Goal: Task Accomplishment & Management: Manage account settings

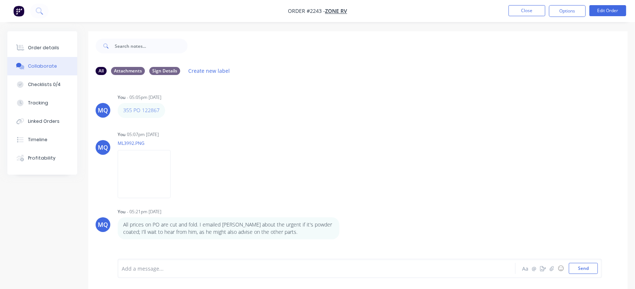
scroll to position [11, 0]
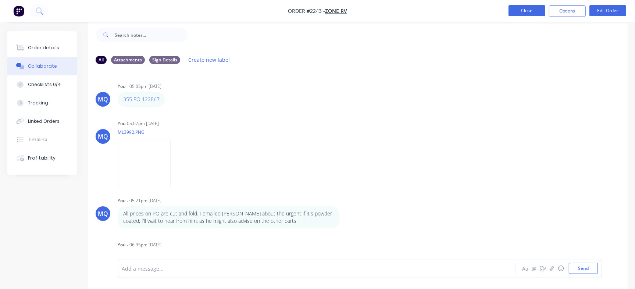
click at [522, 12] on button "Close" at bounding box center [527, 10] width 37 height 11
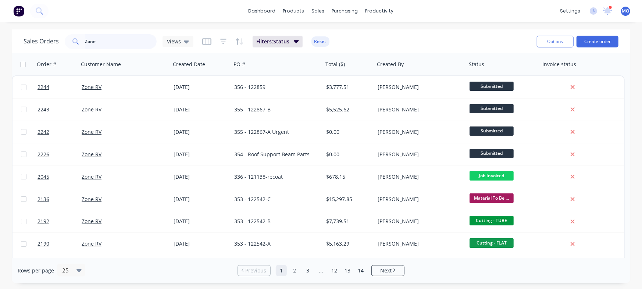
click at [125, 36] on input "Zone" at bounding box center [121, 41] width 72 height 15
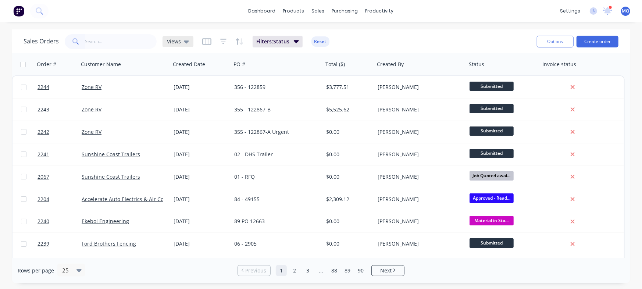
click at [187, 42] on icon at bounding box center [186, 41] width 5 height 3
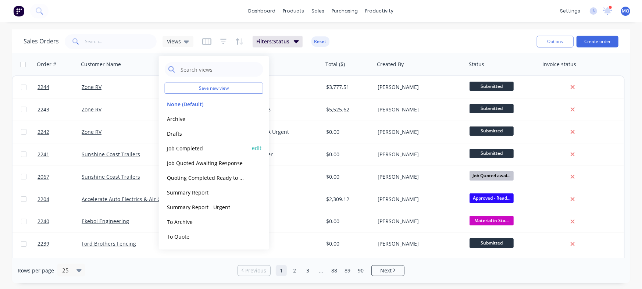
click at [187, 146] on button "Job Completed" at bounding box center [207, 148] width 84 height 8
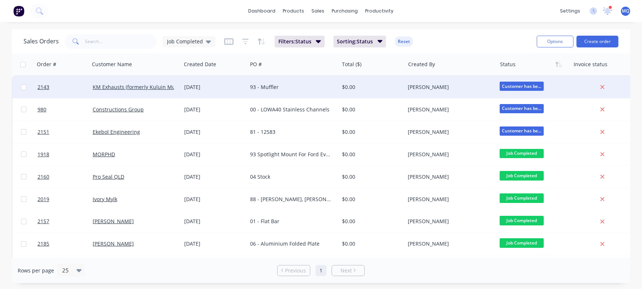
click at [285, 83] on div "93 - Muffler" at bounding box center [293, 87] width 92 height 22
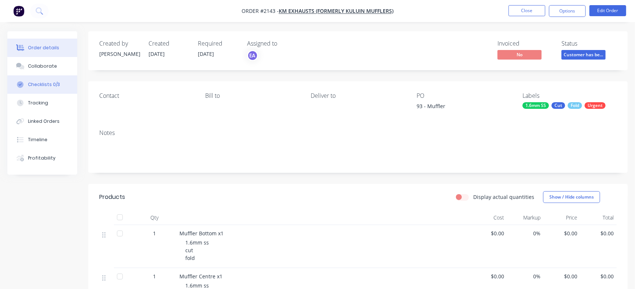
click at [62, 84] on button "Checklists 0/3" at bounding box center [42, 84] width 70 height 18
type textarea "x"
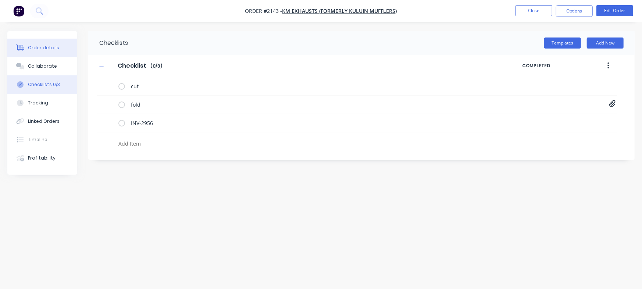
click at [46, 45] on div "Order details" at bounding box center [43, 48] width 31 height 7
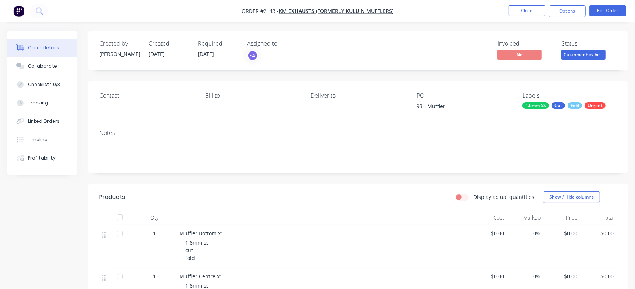
click at [579, 52] on span "Customer has be..." at bounding box center [584, 54] width 44 height 9
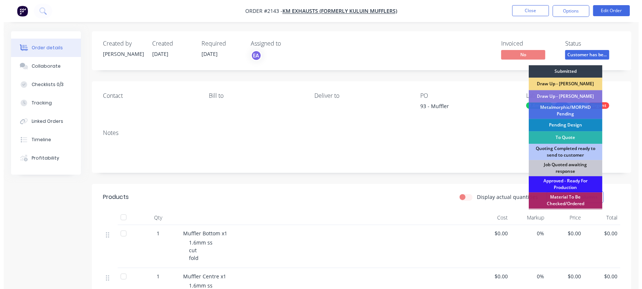
scroll to position [206, 0]
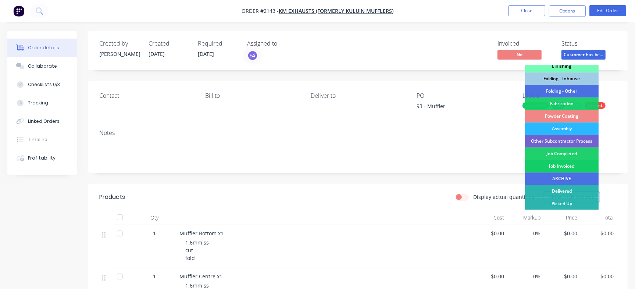
click at [573, 167] on div "Job Invoiced" at bounding box center [562, 166] width 74 height 13
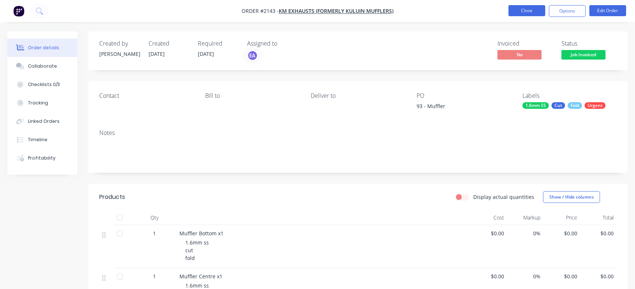
click at [522, 13] on button "Close" at bounding box center [527, 10] width 37 height 11
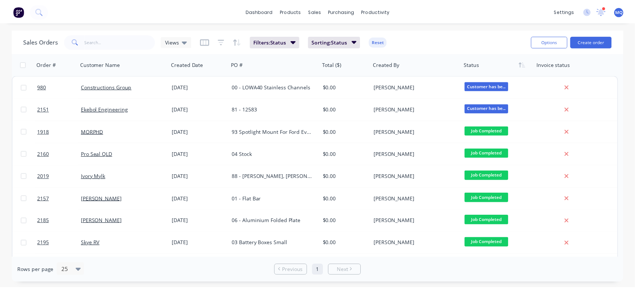
scroll to position [198, 0]
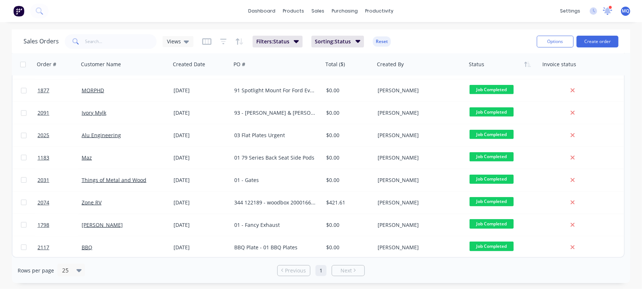
click at [611, 11] on icon at bounding box center [608, 11] width 10 height 8
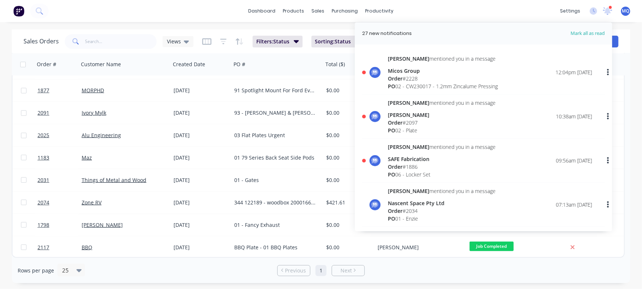
click at [476, 115] on div "[PERSON_NAME] mentioned you in a message [PERSON_NAME] Order # 2097 PO 02 - Pla…" at bounding box center [490, 116] width 204 height 35
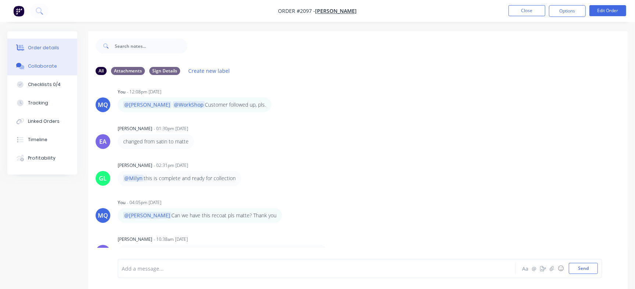
click at [50, 52] on button "Order details" at bounding box center [42, 48] width 70 height 18
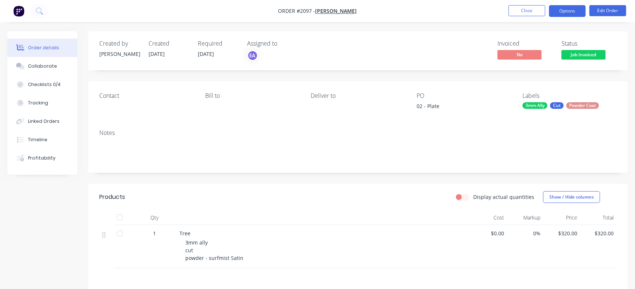
click at [568, 9] on button "Options" at bounding box center [567, 11] width 37 height 12
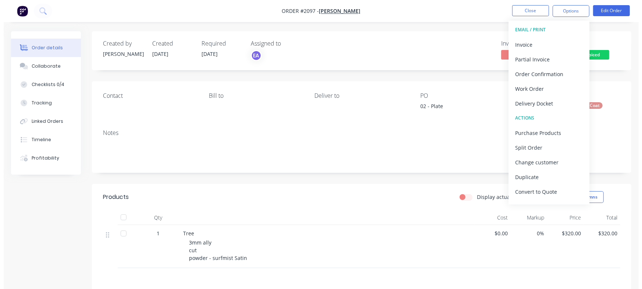
scroll to position [11, 0]
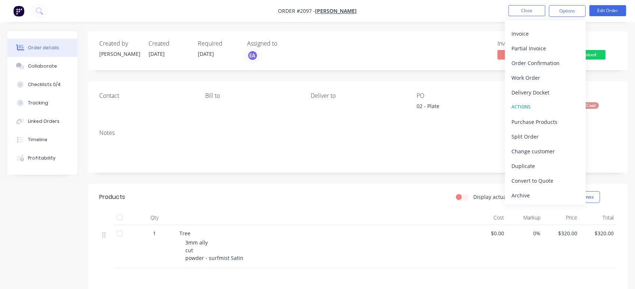
click at [454, 38] on div "Created by [PERSON_NAME] Created [DATE] Required [DATE] Assigned to EA Invoiced…" at bounding box center [358, 50] width 540 height 39
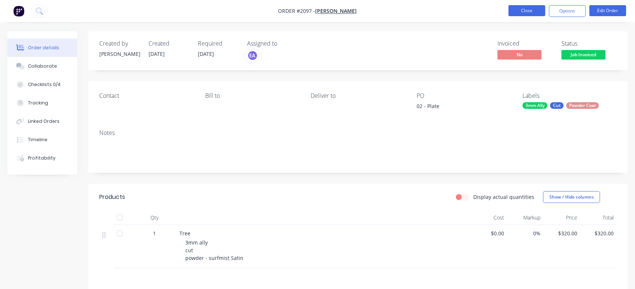
click at [524, 10] on button "Close" at bounding box center [527, 10] width 37 height 11
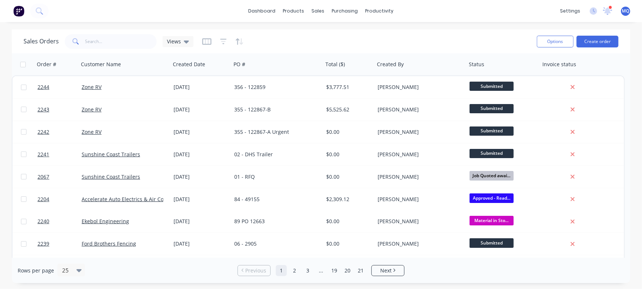
click at [180, 43] on div "Views" at bounding box center [178, 41] width 22 height 7
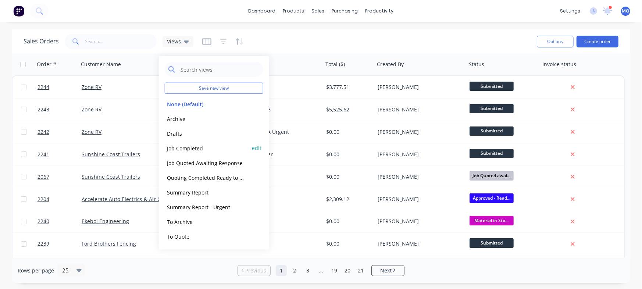
click at [191, 150] on button "Job Completed" at bounding box center [207, 148] width 84 height 8
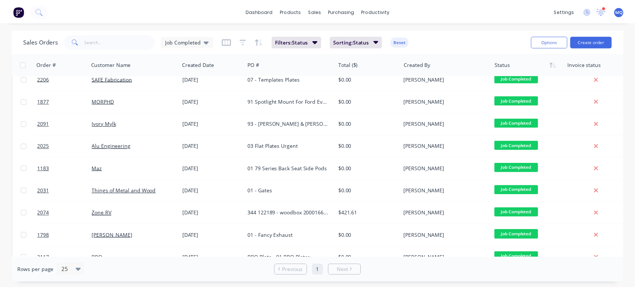
scroll to position [202, 0]
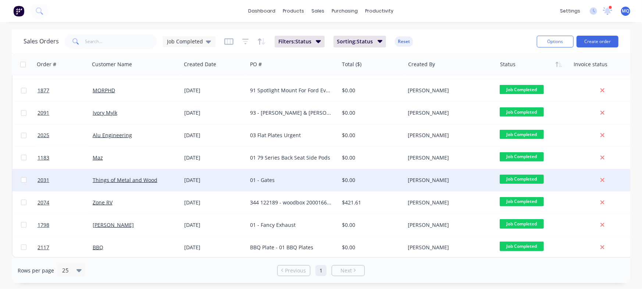
click at [291, 180] on div "01 - Gates" at bounding box center [291, 180] width 82 height 7
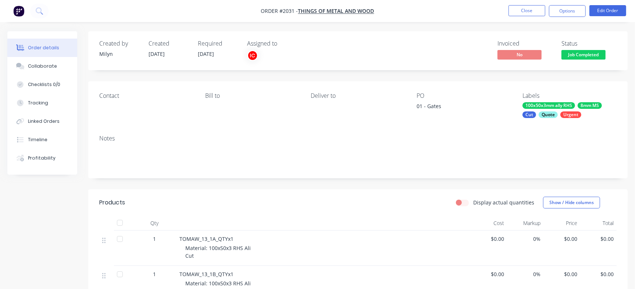
scroll to position [149, 0]
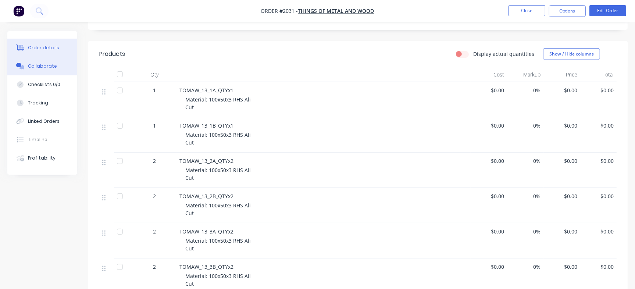
click at [54, 68] on div "Collaborate" at bounding box center [42, 66] width 29 height 7
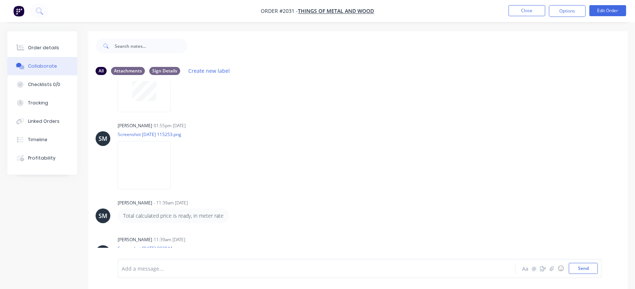
scroll to position [316, 0]
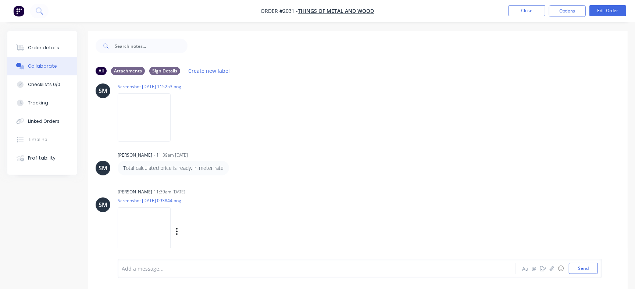
click at [171, 230] on img at bounding box center [144, 231] width 53 height 48
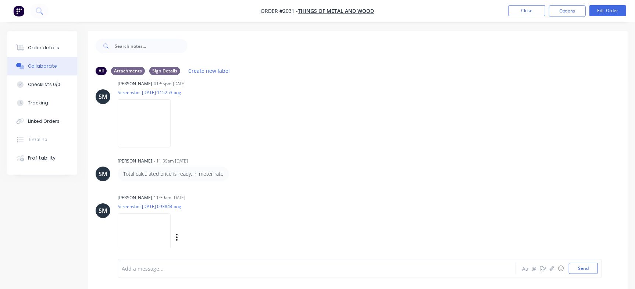
scroll to position [322, 0]
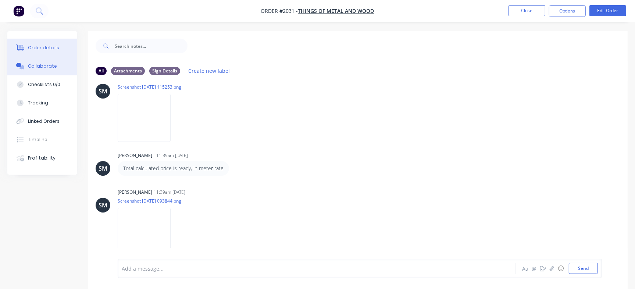
click at [49, 48] on div "Order details" at bounding box center [43, 48] width 31 height 7
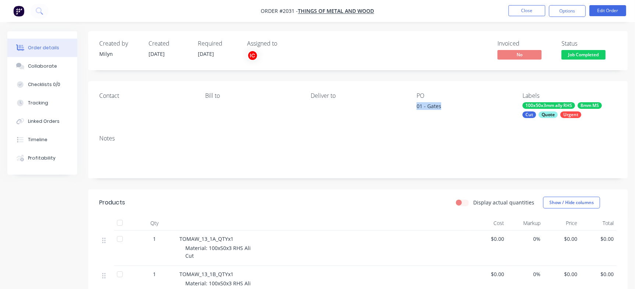
drag, startPoint x: 418, startPoint y: 106, endPoint x: 443, endPoint y: 105, distance: 25.4
click at [443, 105] on div "Contact Bill to Deliver to PO 01 - Gates Labels 100x50x3mm ally RHS 8mm MS Cut …" at bounding box center [358, 105] width 540 height 48
copy div "01 - Gates"
click at [57, 80] on button "Checklists 0/0" at bounding box center [42, 84] width 70 height 18
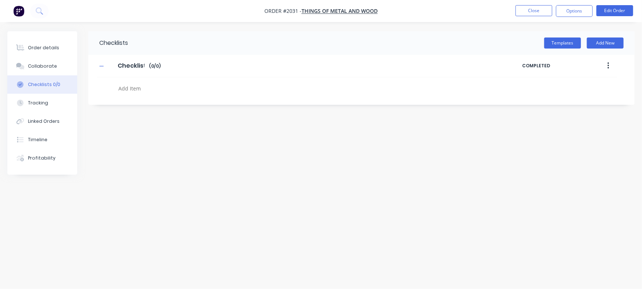
type textarea "x"
click at [146, 86] on textarea at bounding box center [283, 88] width 335 height 11
paste textarea "INV-2959"
type textarea "INV-2959"
type textarea "x"
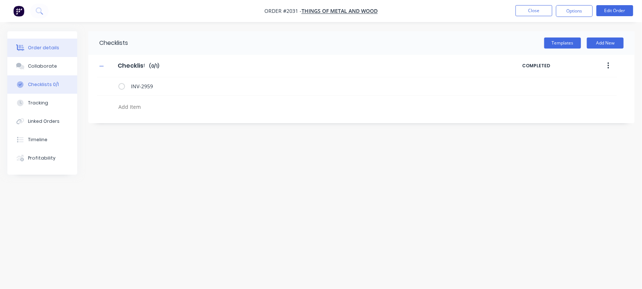
click at [59, 40] on button "Order details" at bounding box center [42, 48] width 70 height 18
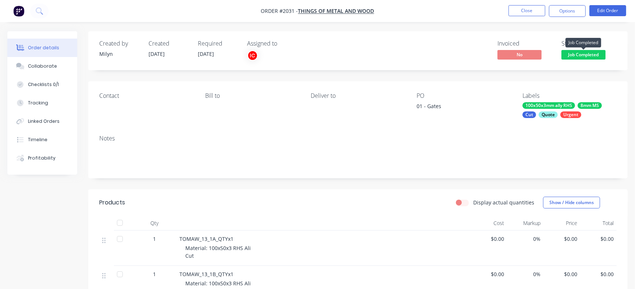
click at [583, 52] on span "Job Completed" at bounding box center [584, 54] width 44 height 9
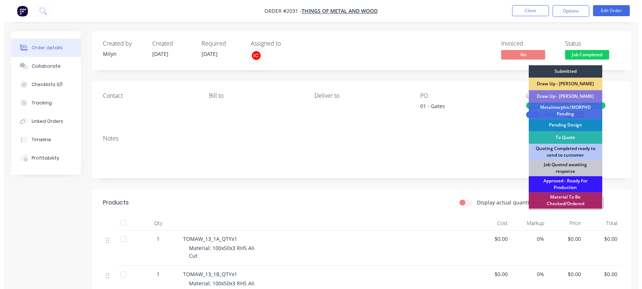
scroll to position [206, 0]
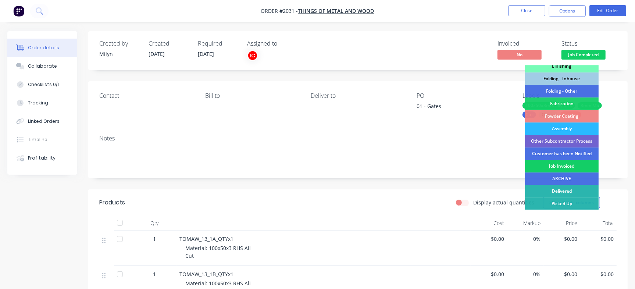
click at [560, 170] on div "Job Invoiced" at bounding box center [562, 166] width 74 height 13
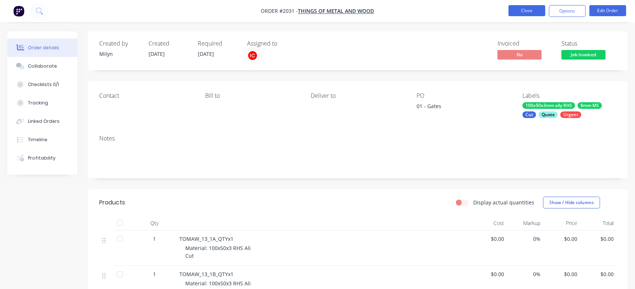
click at [530, 10] on button "Close" at bounding box center [527, 10] width 37 height 11
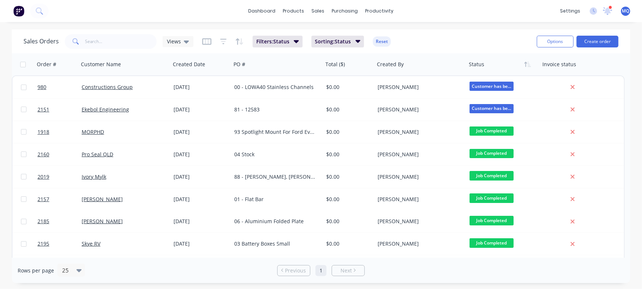
drag, startPoint x: 626, startPoint y: 86, endPoint x: 627, endPoint y: 146, distance: 60.7
click at [627, 146] on div "Order # Customer Name Created Date PO # Total ($) Created By Status Invoice sta…" at bounding box center [321, 155] width 619 height 205
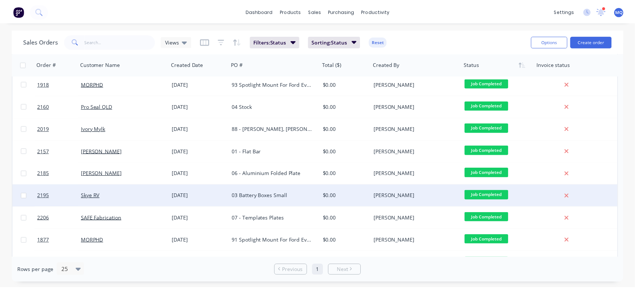
scroll to position [51, 0]
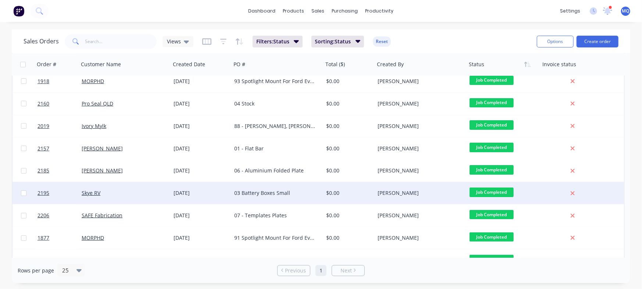
click at [305, 201] on div "03 Battery Boxes Small" at bounding box center [277, 193] width 92 height 22
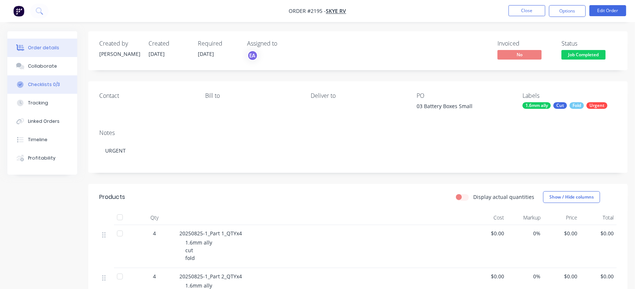
click at [54, 84] on div "Checklists 0/3" at bounding box center [44, 84] width 32 height 7
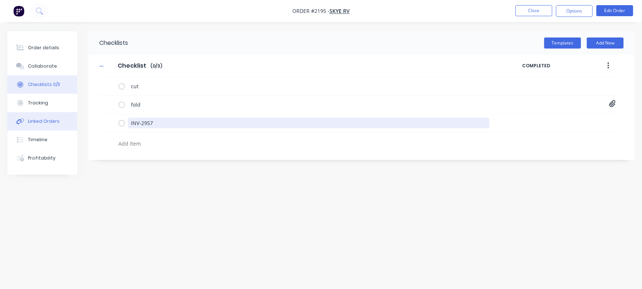
drag, startPoint x: 74, startPoint y: 116, endPoint x: 69, endPoint y: 116, distance: 5.2
click at [69, 116] on div "Order details Collaborate Checklists 0/3 Tracking Linked Orders Timeline Profit…" at bounding box center [321, 130] width 642 height 199
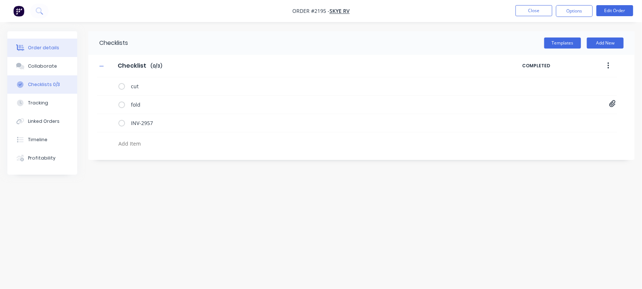
click at [66, 50] on button "Order details" at bounding box center [42, 48] width 70 height 18
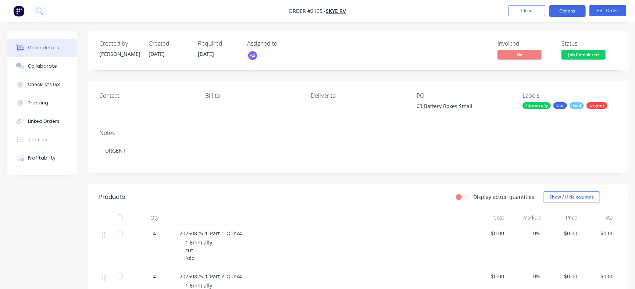
click at [567, 10] on button "Options" at bounding box center [567, 11] width 37 height 12
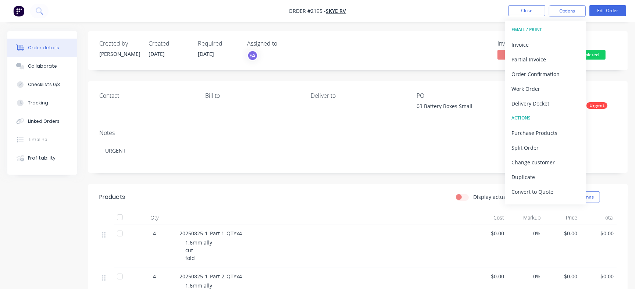
scroll to position [11, 0]
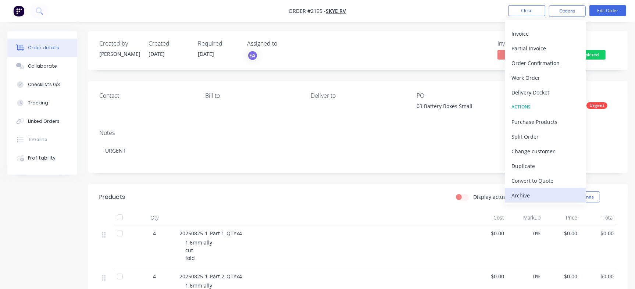
click at [551, 194] on div "Archive" at bounding box center [546, 195] width 68 height 11
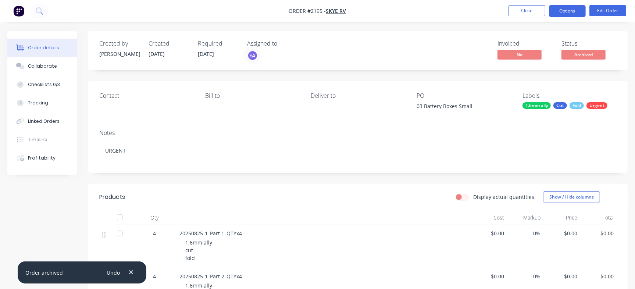
click at [572, 16] on button "Options" at bounding box center [567, 11] width 37 height 12
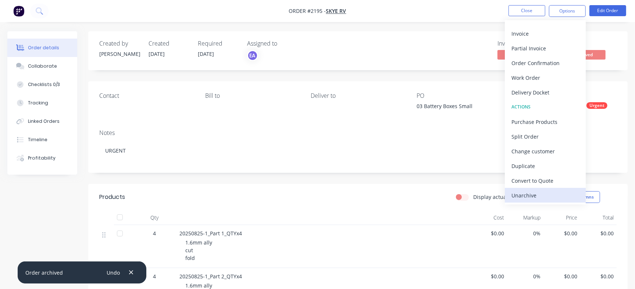
click at [542, 194] on div "Unarchive" at bounding box center [546, 195] width 68 height 11
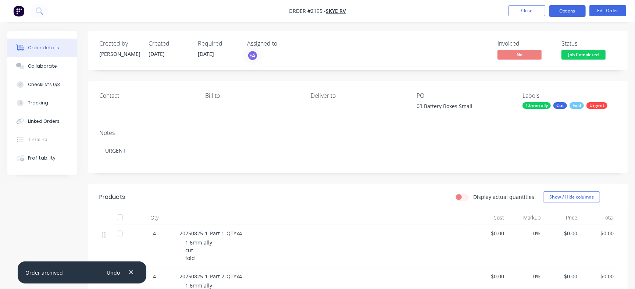
click at [567, 15] on button "Options" at bounding box center [567, 11] width 37 height 12
click at [611, 61] on div "Created by Emma Created 28/08/25 Required 02/09/25 Assigned to EA Invoiced No S…" at bounding box center [358, 50] width 540 height 39
click at [601, 57] on span "Job Completed" at bounding box center [584, 54] width 44 height 9
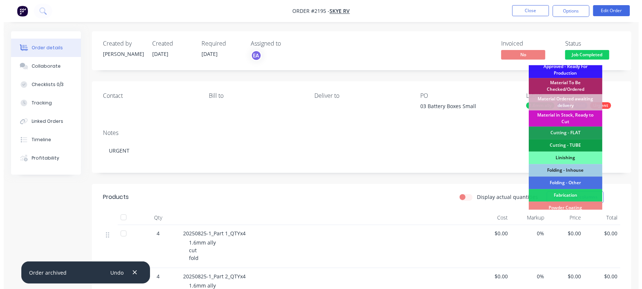
scroll to position [206, 0]
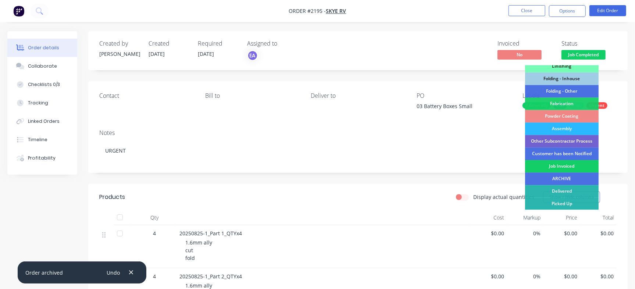
click at [565, 165] on div "Job Invoiced" at bounding box center [562, 166] width 74 height 13
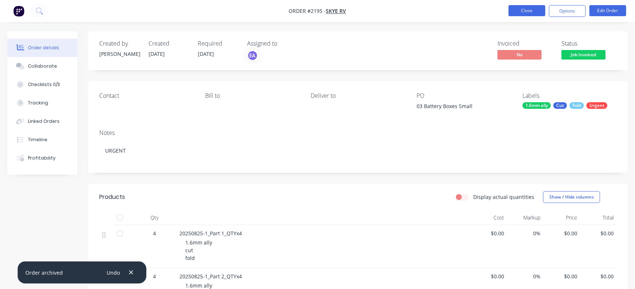
click at [532, 11] on button "Close" at bounding box center [527, 10] width 37 height 11
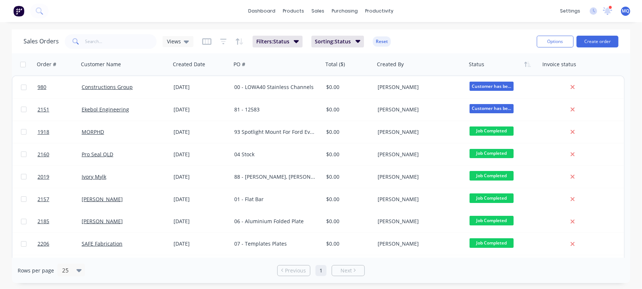
drag, startPoint x: 631, startPoint y: 94, endPoint x: 627, endPoint y: 121, distance: 26.9
click at [627, 121] on div "Sales Orders Views Filters: Status Sorting: Status Reset Options Create order O…" at bounding box center [321, 156] width 642 height 254
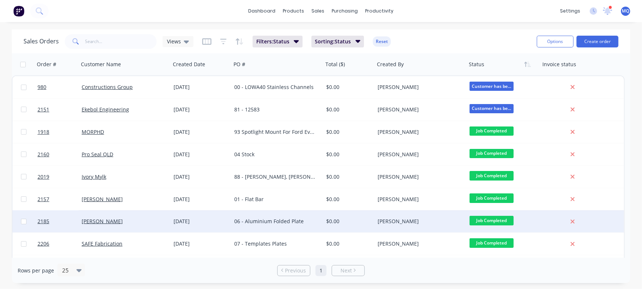
click at [283, 216] on div "06 - Aluminium Folded Plate" at bounding box center [277, 221] width 92 height 22
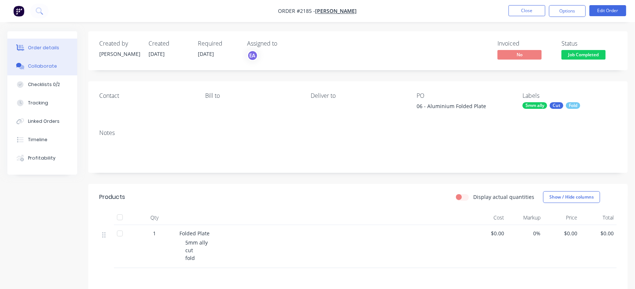
click at [50, 69] on div "Collaborate" at bounding box center [42, 66] width 29 height 7
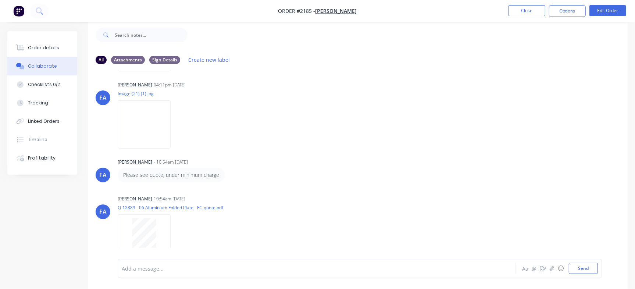
scroll to position [134, 0]
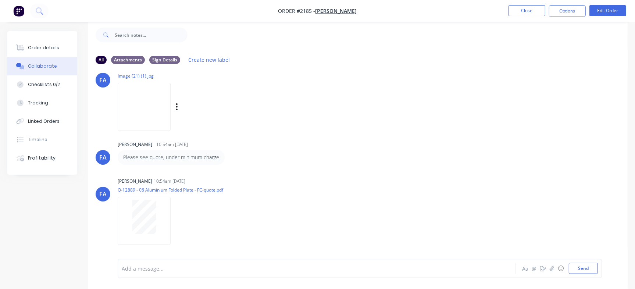
click at [153, 102] on img at bounding box center [144, 107] width 53 height 48
click at [46, 43] on button "Order details" at bounding box center [42, 48] width 70 height 18
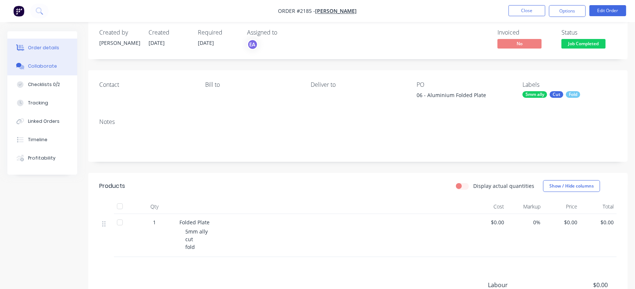
click at [55, 66] on button "Collaborate" at bounding box center [42, 66] width 70 height 18
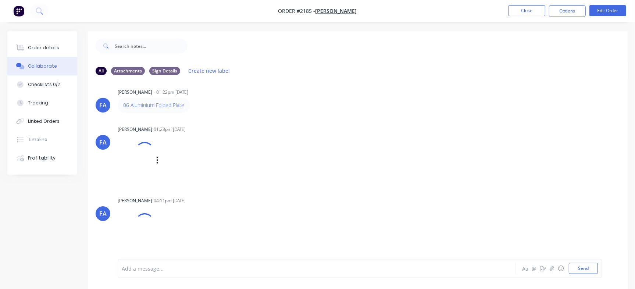
scroll to position [6, 0]
click at [148, 166] on img at bounding box center [144, 168] width 53 height 48
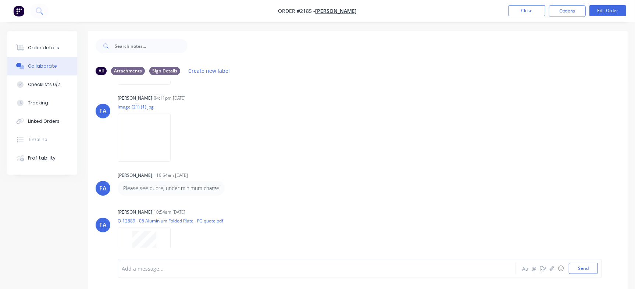
scroll to position [134, 0]
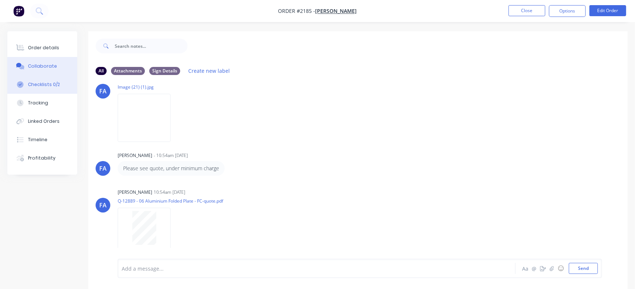
click at [55, 87] on div "Checklists 0/2" at bounding box center [44, 84] width 32 height 7
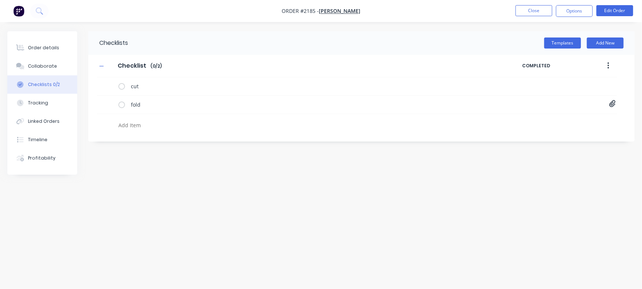
click at [151, 126] on textarea at bounding box center [283, 125] width 335 height 11
paste textarea "INV-2960"
type textarea "x"
type textarea "INV-2960"
type textarea "x"
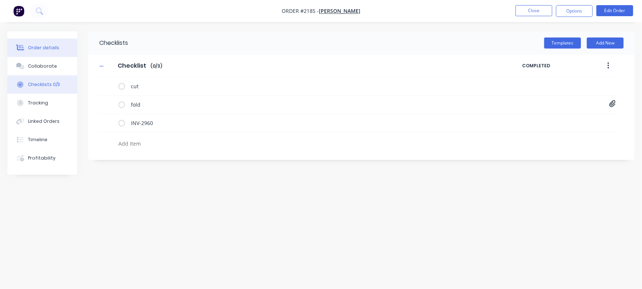
click at [44, 53] on button "Order details" at bounding box center [42, 48] width 70 height 18
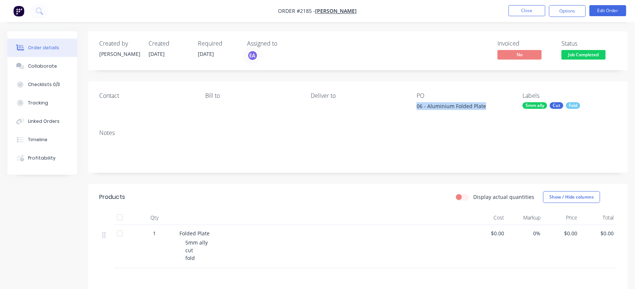
drag, startPoint x: 414, startPoint y: 110, endPoint x: 497, endPoint y: 109, distance: 82.8
click at [497, 109] on div "Contact Bill to Deliver to PO 06 - Aluminium Folded Plate Labels 5mm ally Cut F…" at bounding box center [358, 102] width 540 height 42
copy div "06 - Aluminium Folded Plate"
click at [53, 82] on div "Checklists 0/3" at bounding box center [44, 84] width 32 height 7
type textarea "x"
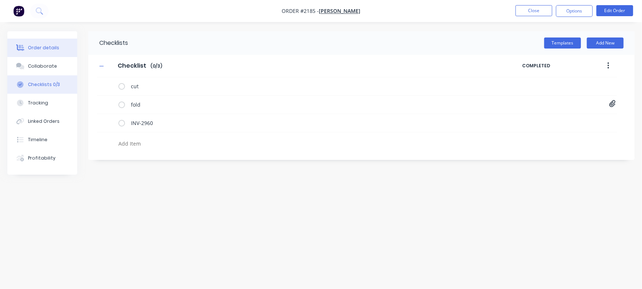
click at [53, 50] on div "Order details" at bounding box center [43, 48] width 31 height 7
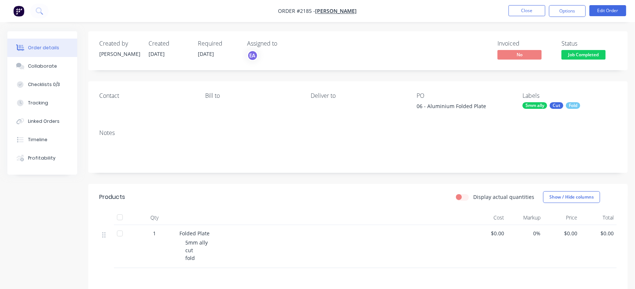
click at [595, 54] on span "Job Completed" at bounding box center [584, 54] width 44 height 9
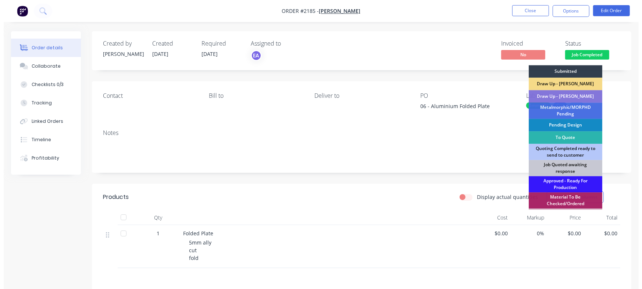
scroll to position [206, 0]
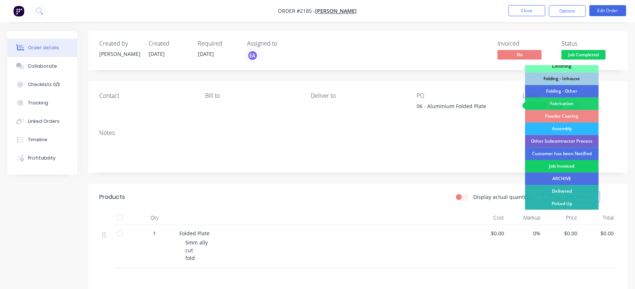
click at [583, 164] on div "Job Invoiced" at bounding box center [562, 166] width 74 height 13
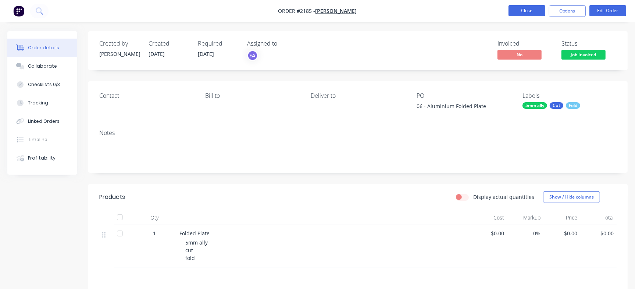
click at [522, 11] on button "Close" at bounding box center [527, 10] width 37 height 11
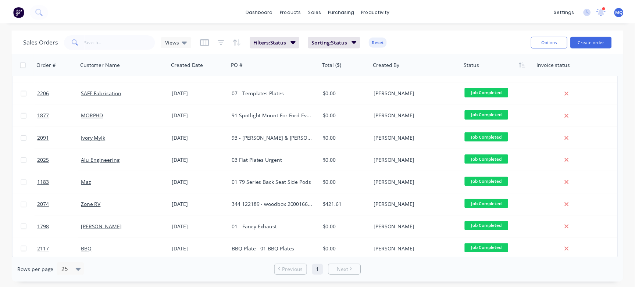
scroll to position [131, 0]
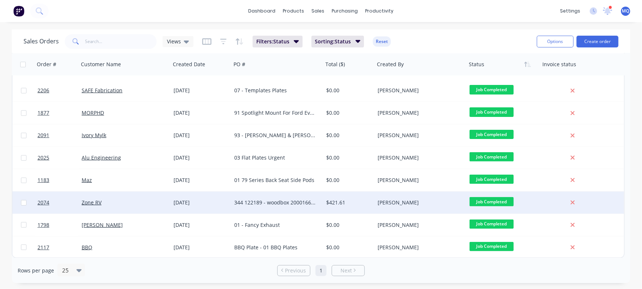
click at [321, 201] on div "344 122189 - woodbox 20001668 RevC-bolted" at bounding box center [277, 203] width 92 height 22
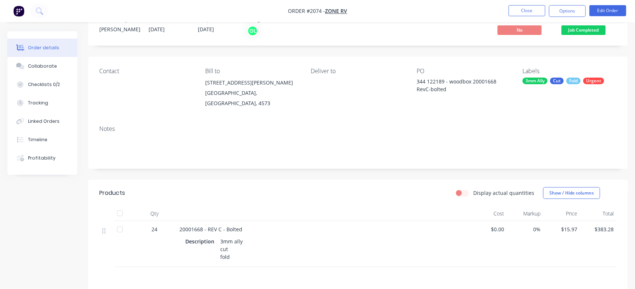
scroll to position [33, 0]
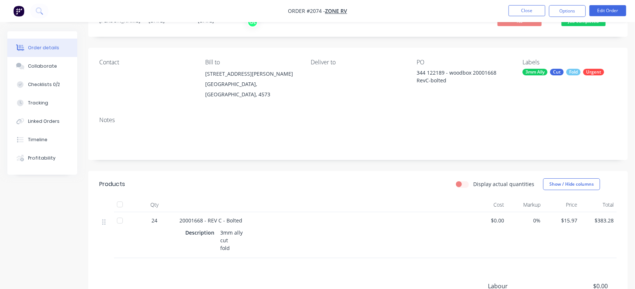
click at [190, 217] on span "20001668 - REV C - Bolted" at bounding box center [211, 220] width 63 height 7
copy span "20001668"
click at [521, 4] on nav "Order #2074 - Zone RV Close Options Edit Order" at bounding box center [317, 11] width 635 height 22
click at [522, 9] on button "Close" at bounding box center [527, 10] width 37 height 11
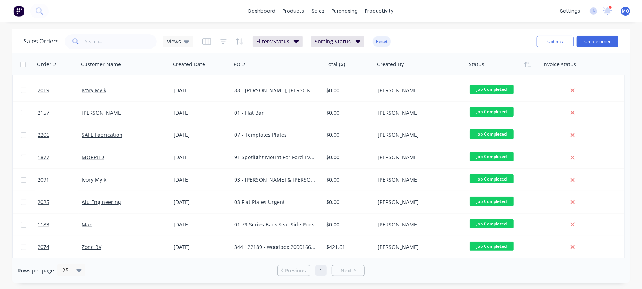
scroll to position [131, 0]
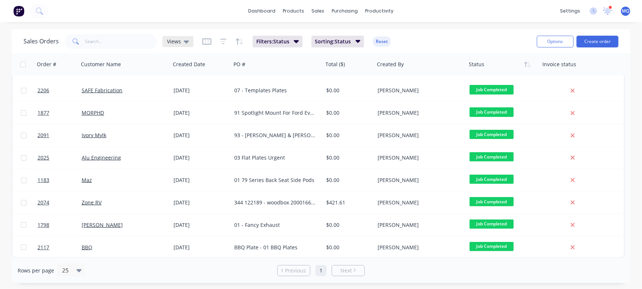
click at [180, 39] on div "Views" at bounding box center [178, 41] width 22 height 7
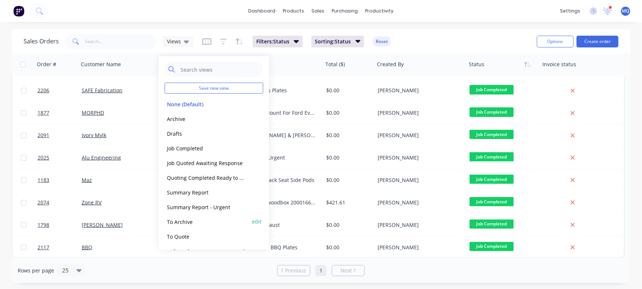
click at [212, 226] on button "To Archive" at bounding box center [207, 221] width 84 height 8
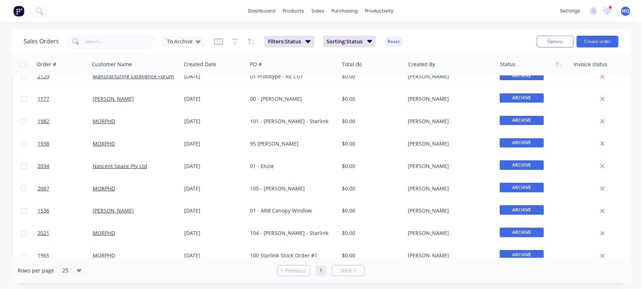
scroll to position [0, 0]
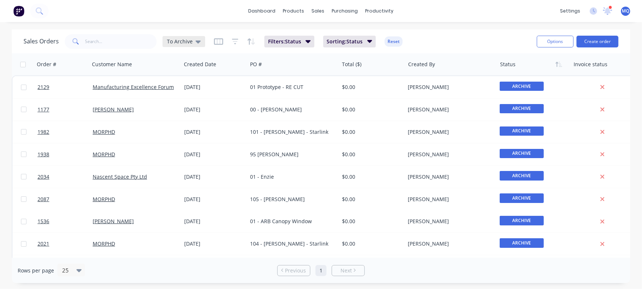
click at [195, 46] on div "To Archive" at bounding box center [184, 41] width 43 height 11
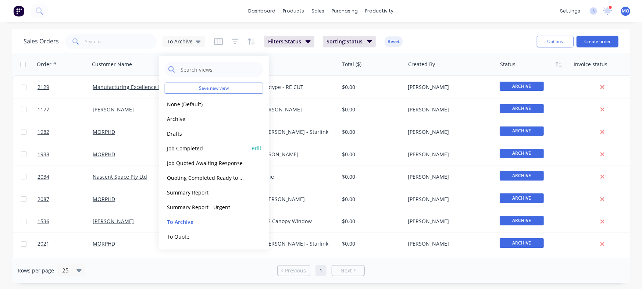
click at [188, 144] on button "Job Completed" at bounding box center [207, 148] width 84 height 8
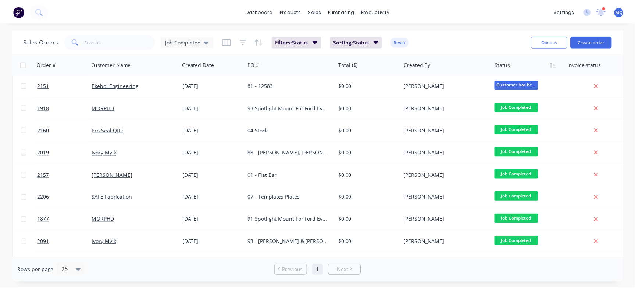
scroll to position [23, 0]
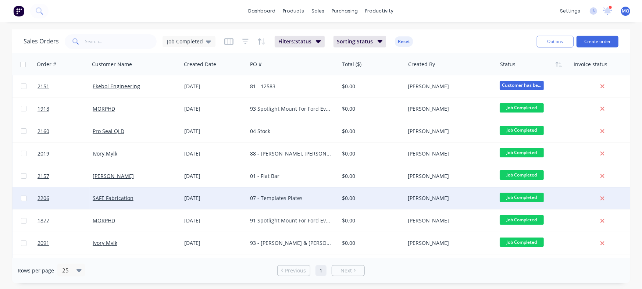
click at [302, 195] on div "07 - Templates Plates" at bounding box center [291, 198] width 82 height 7
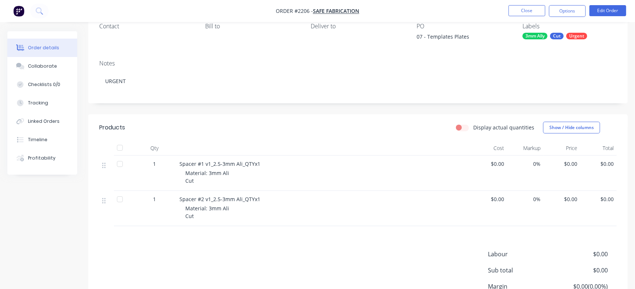
scroll to position [77, 0]
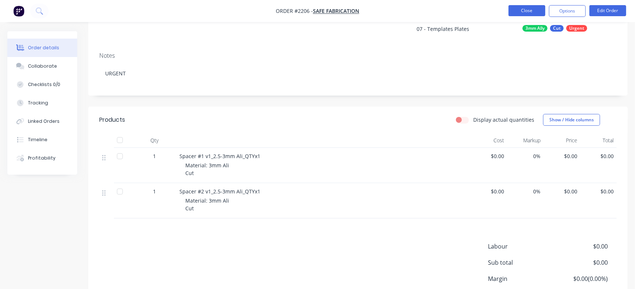
click at [518, 14] on button "Close" at bounding box center [527, 10] width 37 height 11
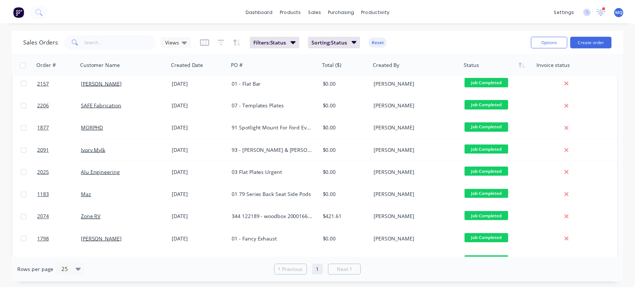
scroll to position [131, 0]
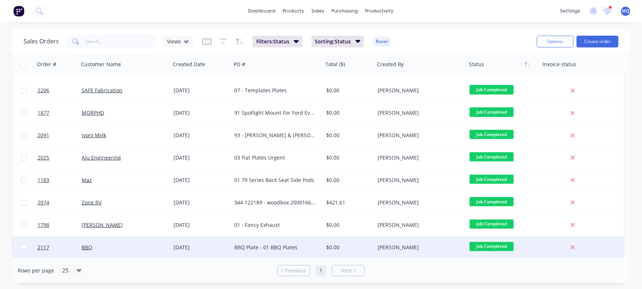
click at [267, 247] on div "BBQ Plate - 01 BBQ Plates" at bounding box center [275, 247] width 82 height 7
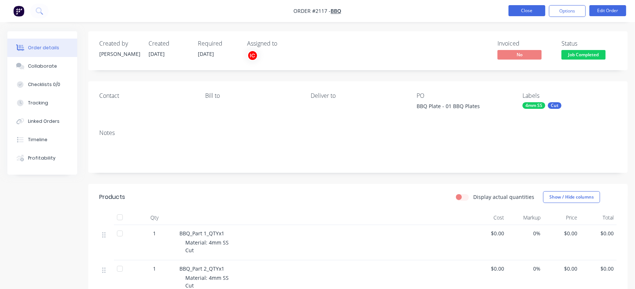
click at [533, 10] on button "Close" at bounding box center [527, 10] width 37 height 11
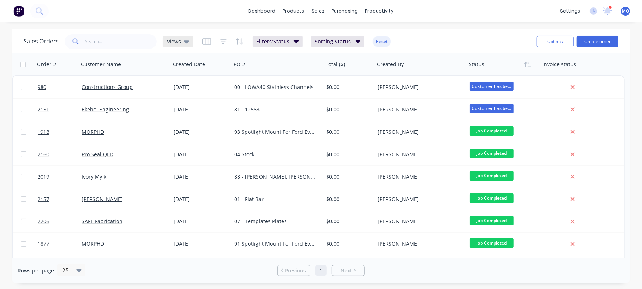
click at [185, 40] on icon at bounding box center [186, 41] width 5 height 3
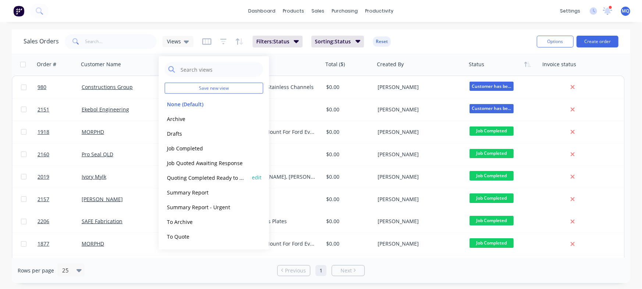
click at [191, 180] on button "Quoting Completed Ready to Send" at bounding box center [207, 177] width 84 height 8
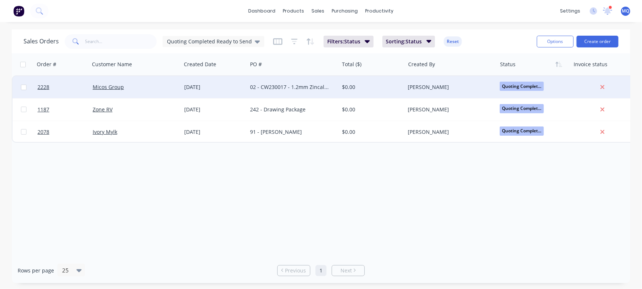
click at [298, 92] on div "02 - CW230017 - 1.2mm Zincalume Pressing" at bounding box center [293, 87] width 92 height 22
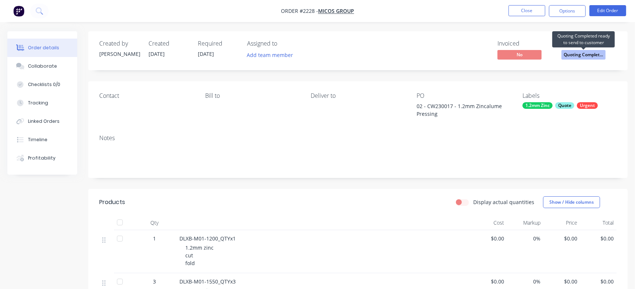
click at [578, 58] on span "Quoting Complet..." at bounding box center [584, 54] width 44 height 9
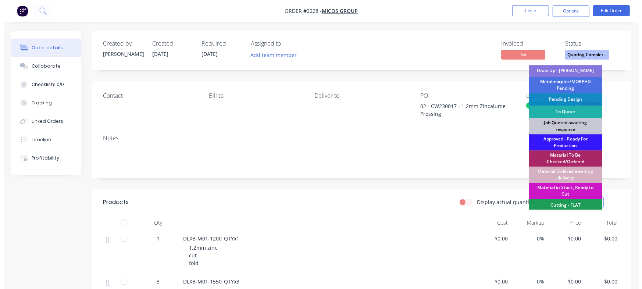
scroll to position [25, 0]
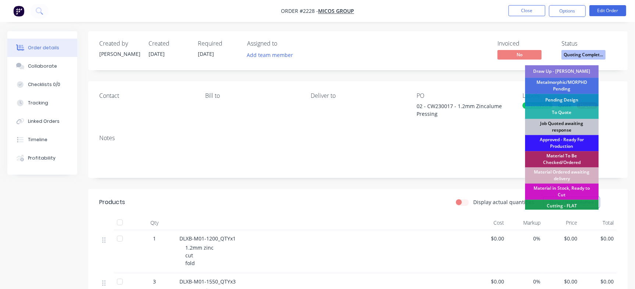
click at [563, 120] on div "Job Quoted awaiting response" at bounding box center [562, 127] width 74 height 16
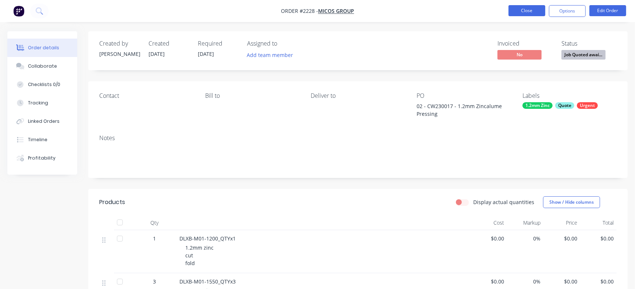
click at [532, 11] on button "Close" at bounding box center [527, 10] width 37 height 11
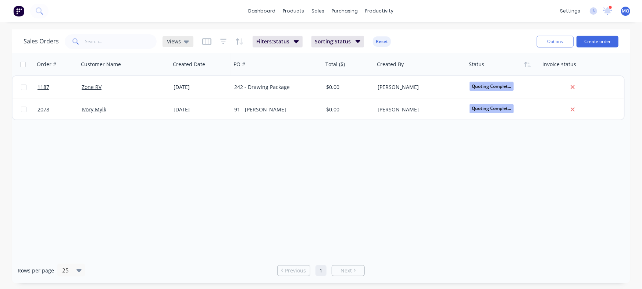
click at [184, 43] on icon at bounding box center [186, 42] width 5 height 8
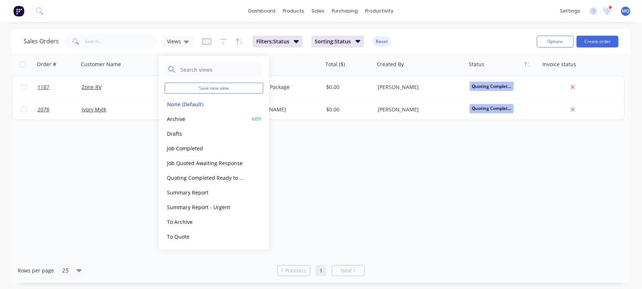
click at [182, 118] on button "Archive" at bounding box center [207, 118] width 84 height 8
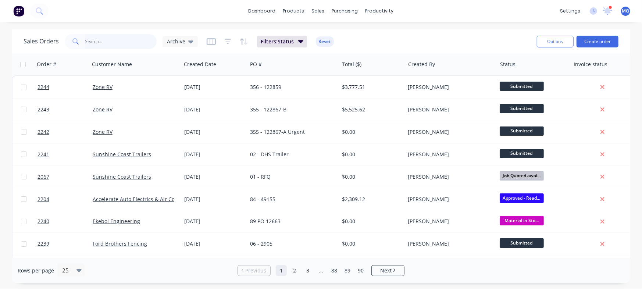
click at [112, 40] on input "text" at bounding box center [121, 41] width 72 height 15
type input "ford"
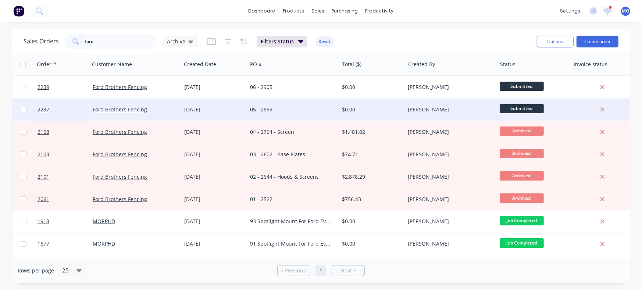
click at [282, 113] on div "05 - 2899" at bounding box center [291, 109] width 82 height 7
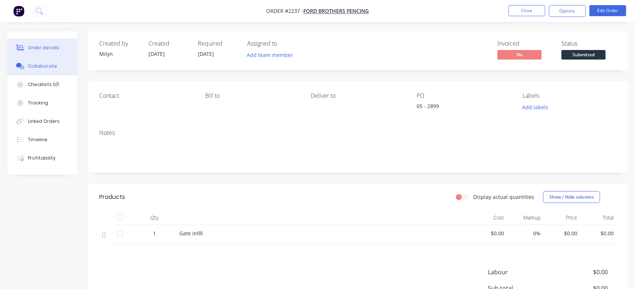
click at [52, 65] on div "Collaborate" at bounding box center [42, 66] width 29 height 7
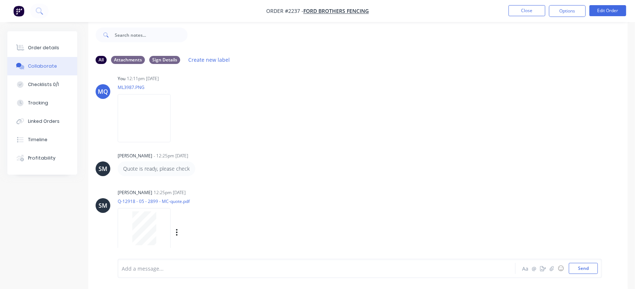
scroll to position [159, 0]
click at [158, 233] on div at bounding box center [144, 229] width 46 height 34
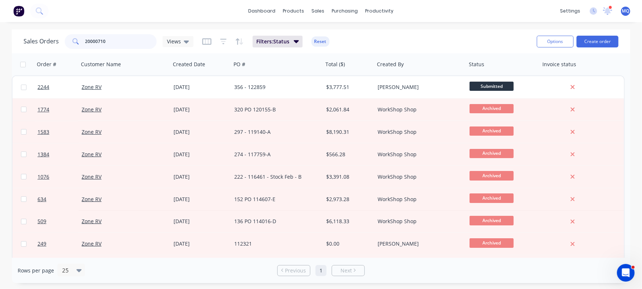
click at [127, 40] on input "20000710" at bounding box center [121, 41] width 72 height 15
paste input "1668"
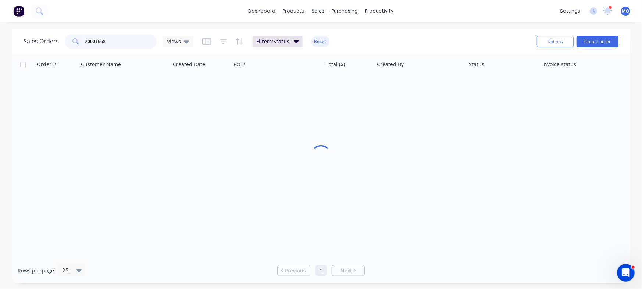
type input "20001668"
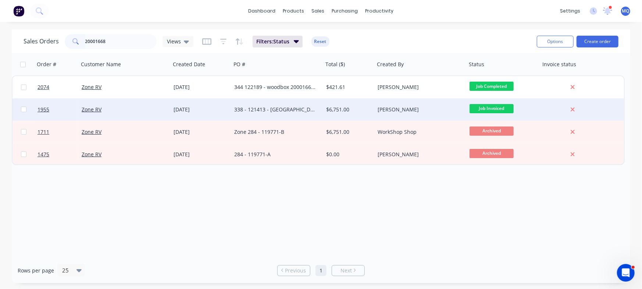
click at [314, 105] on div "338 - 121413 - [GEOGRAPHIC_DATA]" at bounding box center [277, 110] width 92 height 22
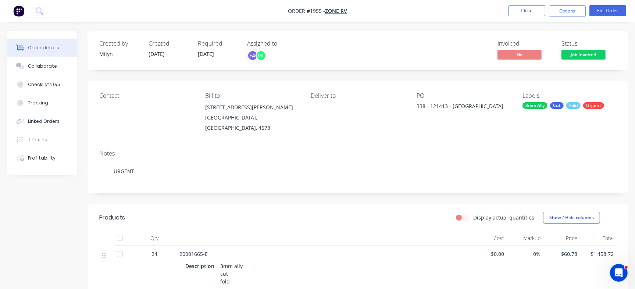
click at [439, 101] on div "PO 338 - 121413 - Wood Box" at bounding box center [464, 112] width 94 height 41
copy div "121413"
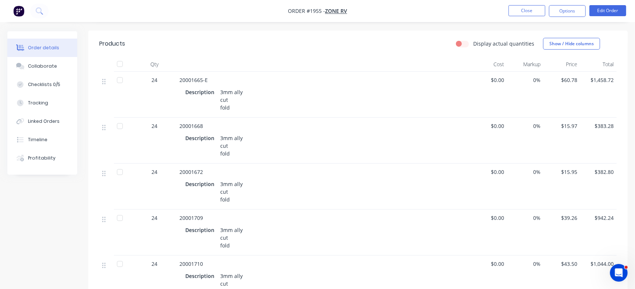
scroll to position [159, 0]
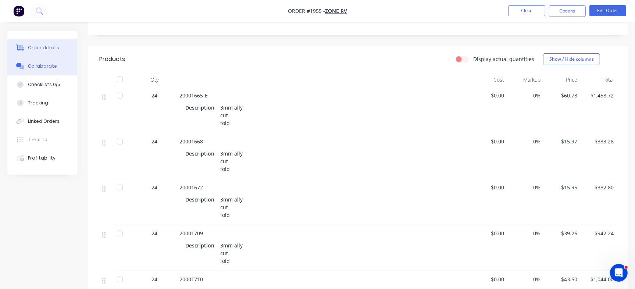
click at [68, 72] on button "Collaborate" at bounding box center [42, 66] width 70 height 18
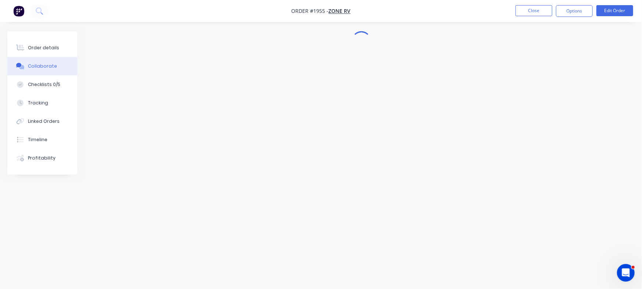
click at [47, 67] on div "Collaborate" at bounding box center [42, 66] width 29 height 7
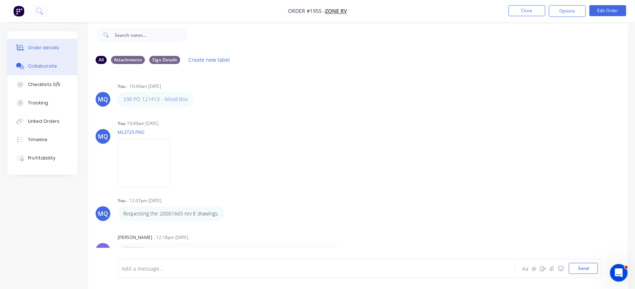
click at [63, 49] on button "Order details" at bounding box center [42, 48] width 70 height 18
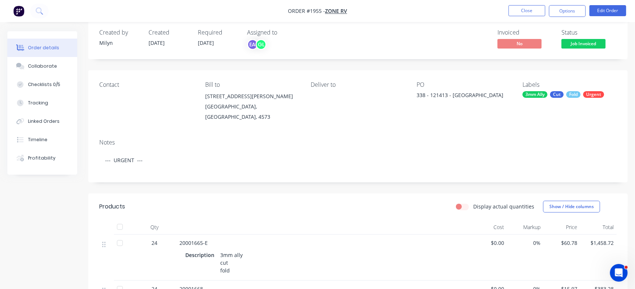
click at [440, 95] on div "338 - 121413 - [GEOGRAPHIC_DATA]" at bounding box center [463, 96] width 92 height 10
copy div "121413"
click at [524, 9] on button "Close" at bounding box center [527, 10] width 37 height 11
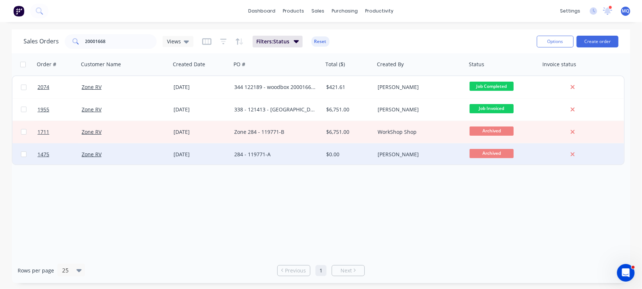
click at [228, 152] on div "25 Mar 2025" at bounding box center [201, 154] width 55 height 7
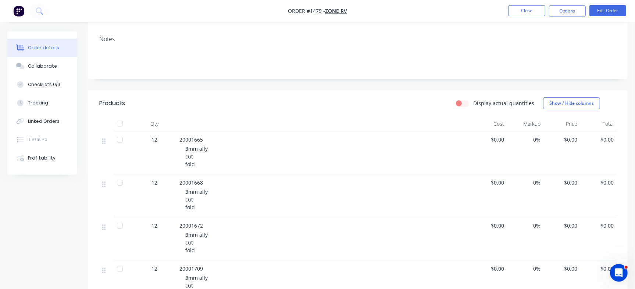
scroll to position [114, 0]
click at [47, 68] on div "Collaborate" at bounding box center [42, 66] width 29 height 7
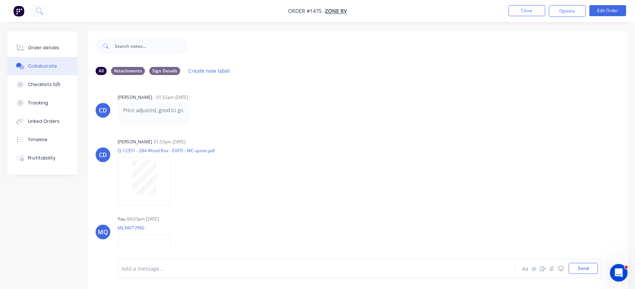
scroll to position [227, 0]
